Goal: Information Seeking & Learning: Learn about a topic

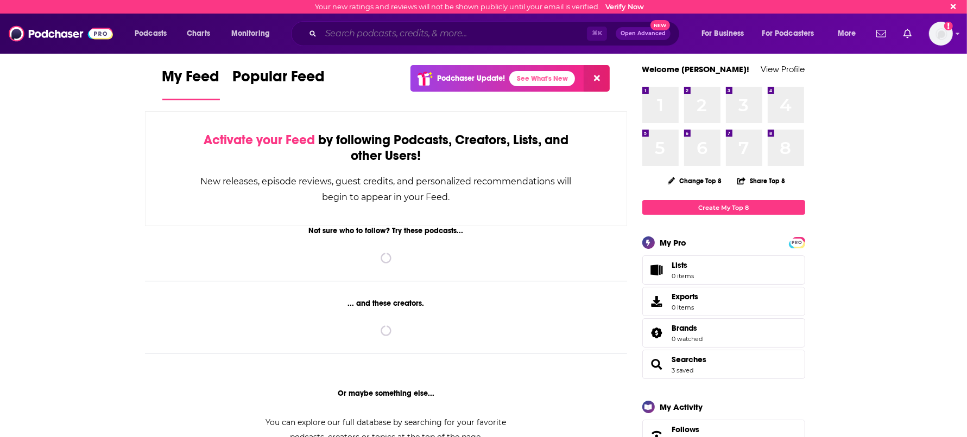
click at [457, 35] on input "Search podcasts, credits, & more..." at bounding box center [454, 33] width 266 height 17
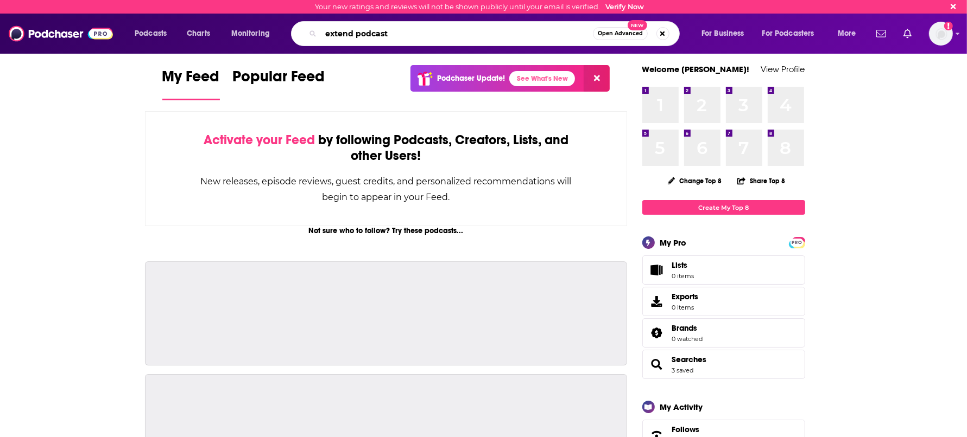
type input "extend podcast"
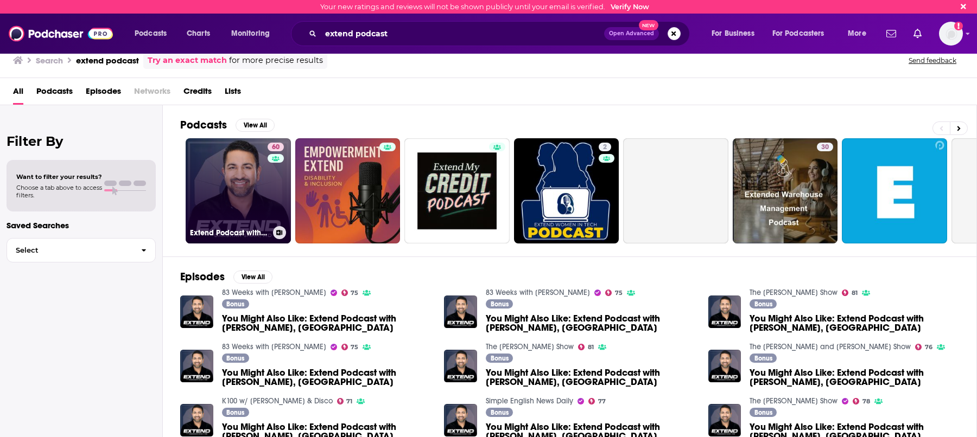
click at [266, 192] on link "60 Extend Podcast with [PERSON_NAME], [GEOGRAPHIC_DATA]" at bounding box center [238, 190] width 105 height 105
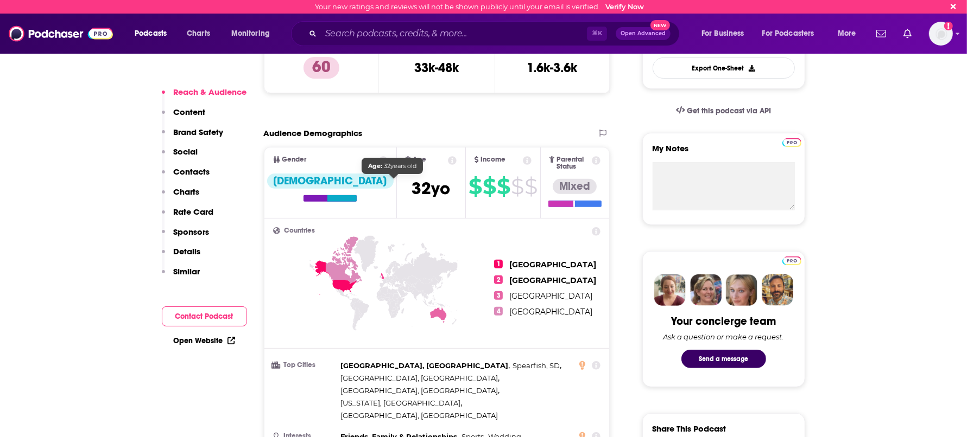
scroll to position [377, 0]
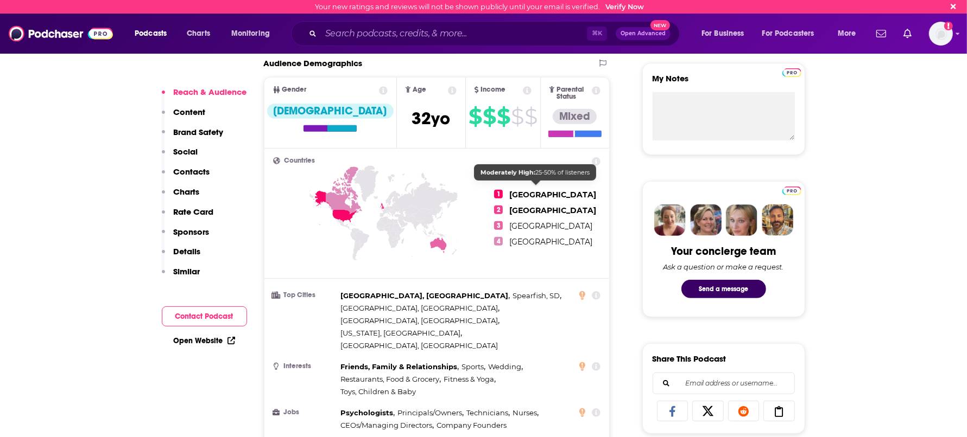
click at [539, 191] on span "[GEOGRAPHIC_DATA]" at bounding box center [552, 195] width 87 height 10
